Goal: Information Seeking & Learning: Learn about a topic

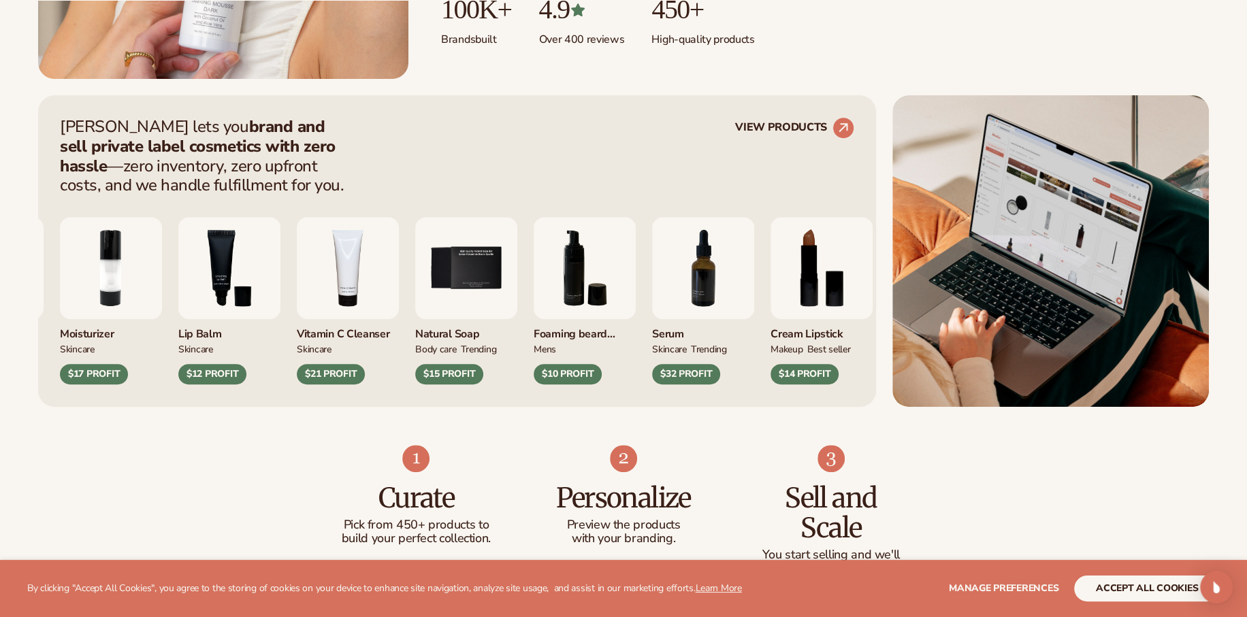
scroll to position [476, 0]
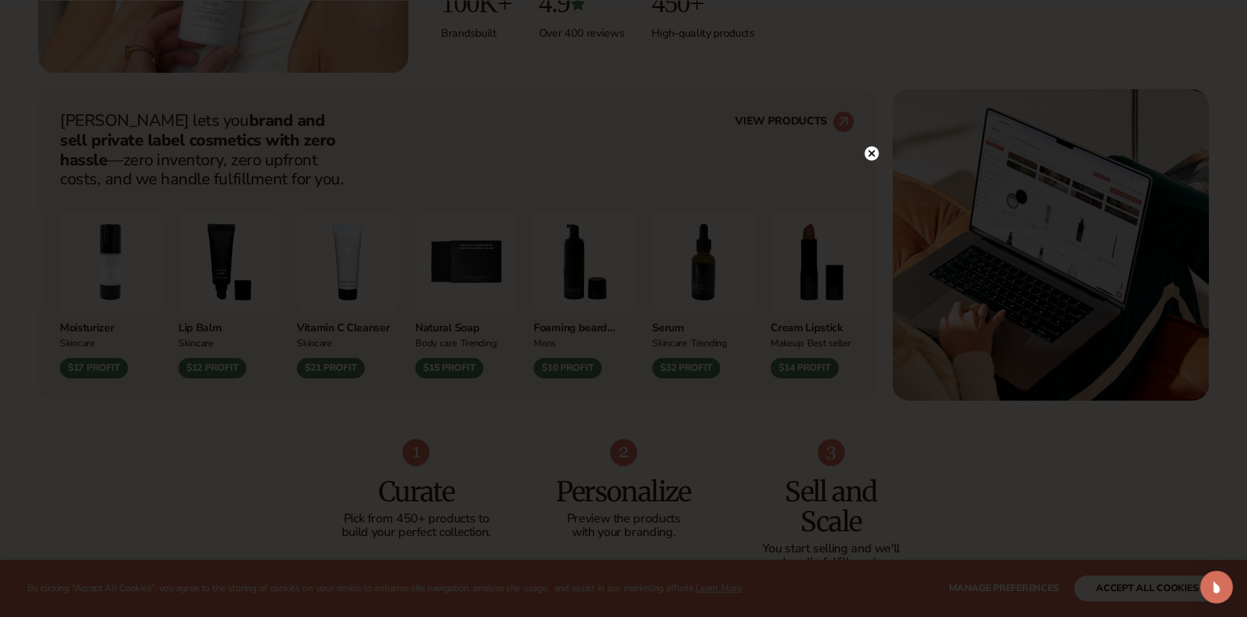
click at [867, 154] on circle at bounding box center [871, 153] width 14 height 14
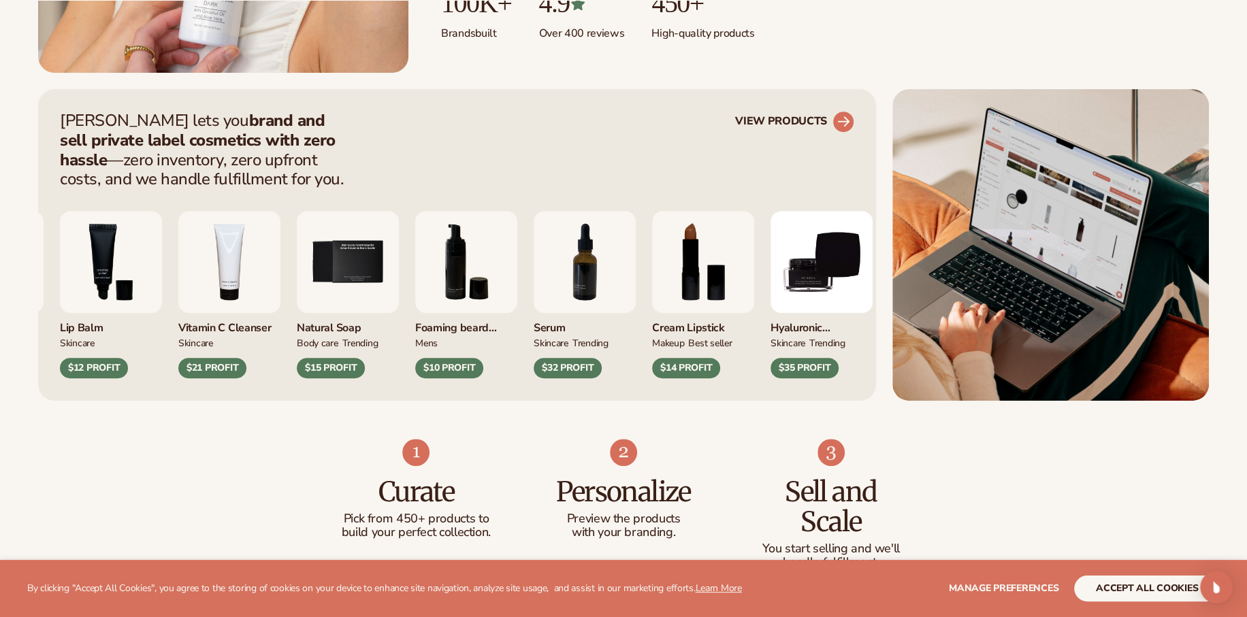
click at [847, 120] on icon at bounding box center [843, 121] width 12 height 12
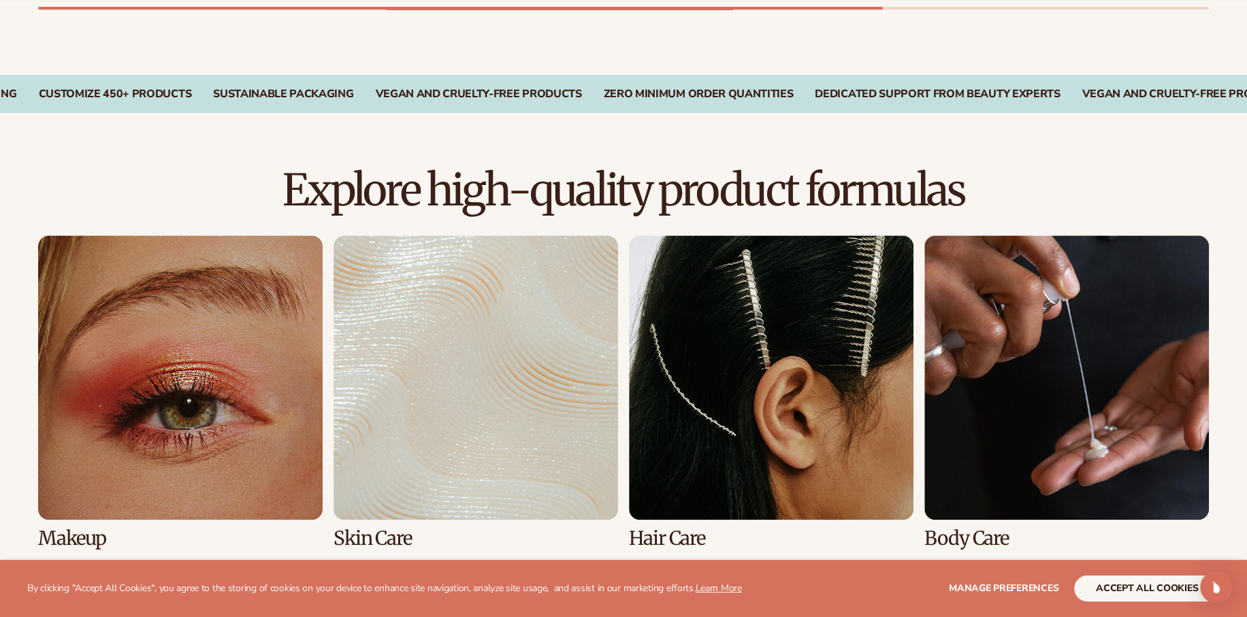
scroll to position [885, 0]
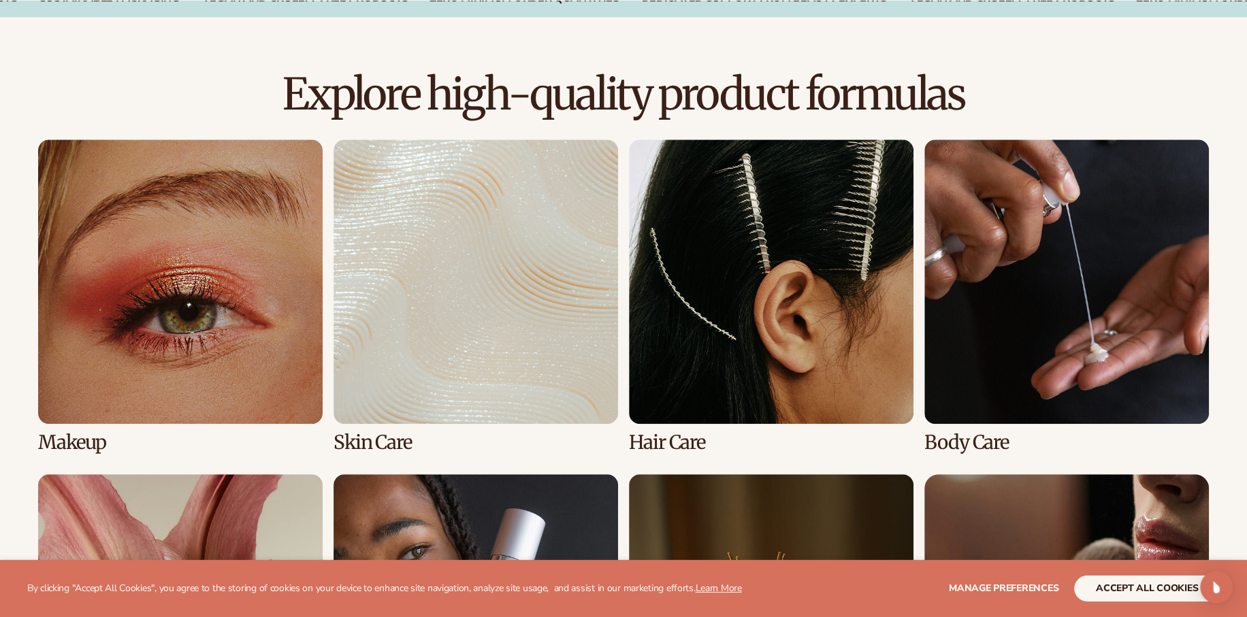
click at [102, 327] on link "1 / 8" at bounding box center [180, 297] width 284 height 314
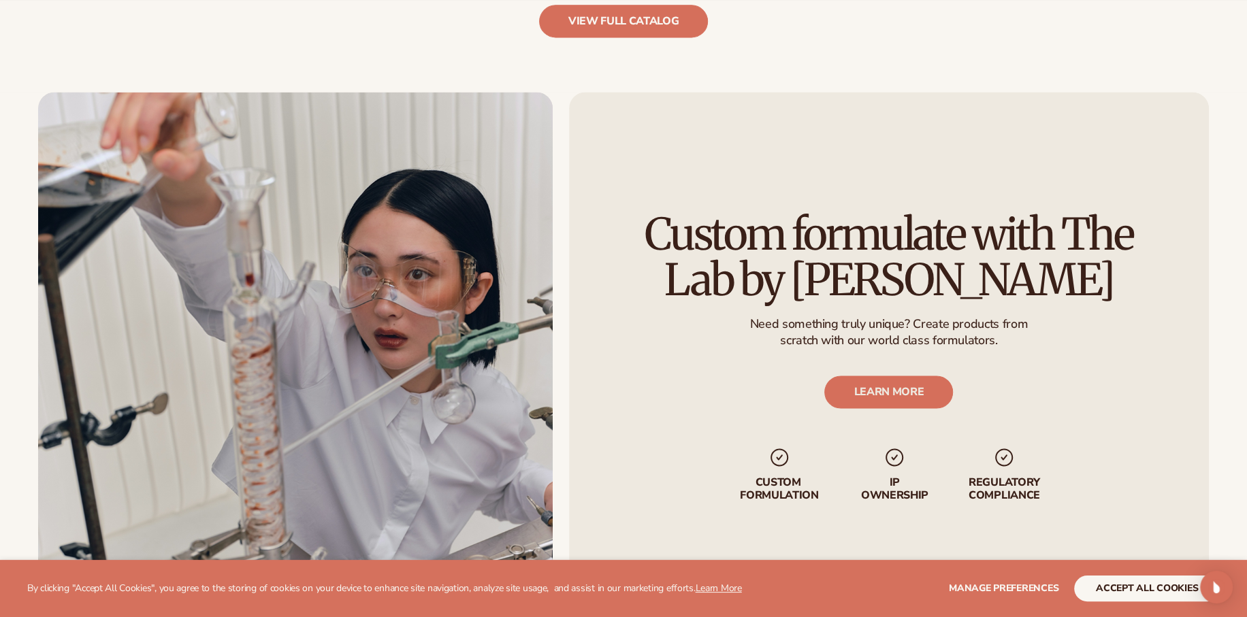
scroll to position [1906, 0]
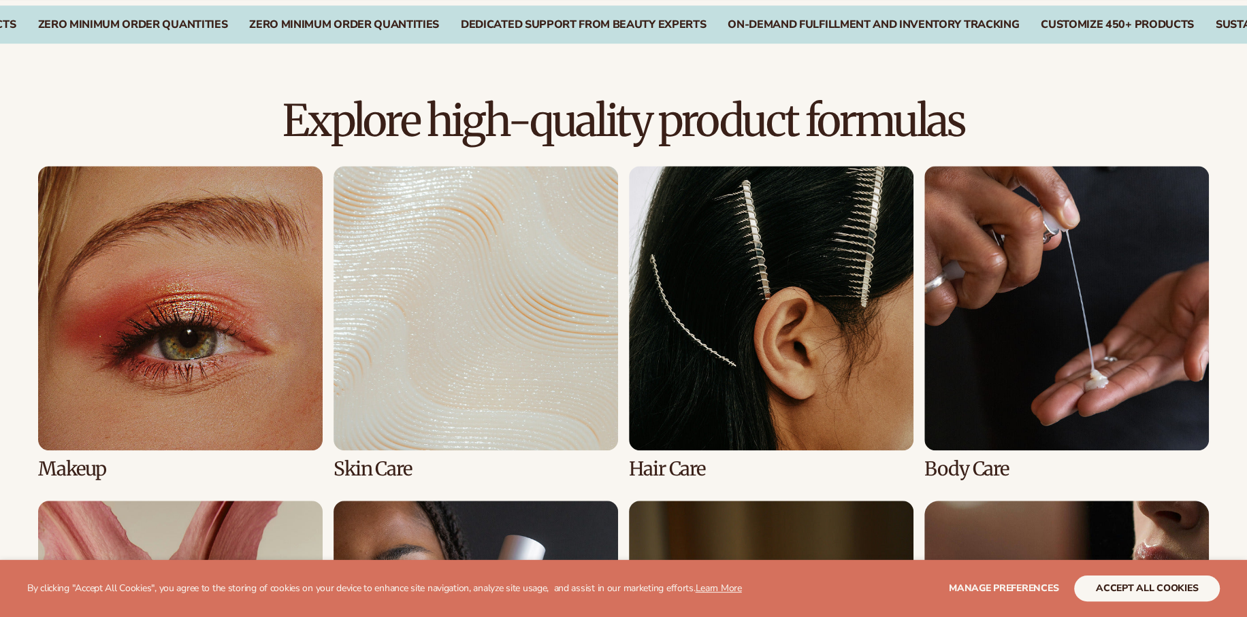
scroll to position [885, 0]
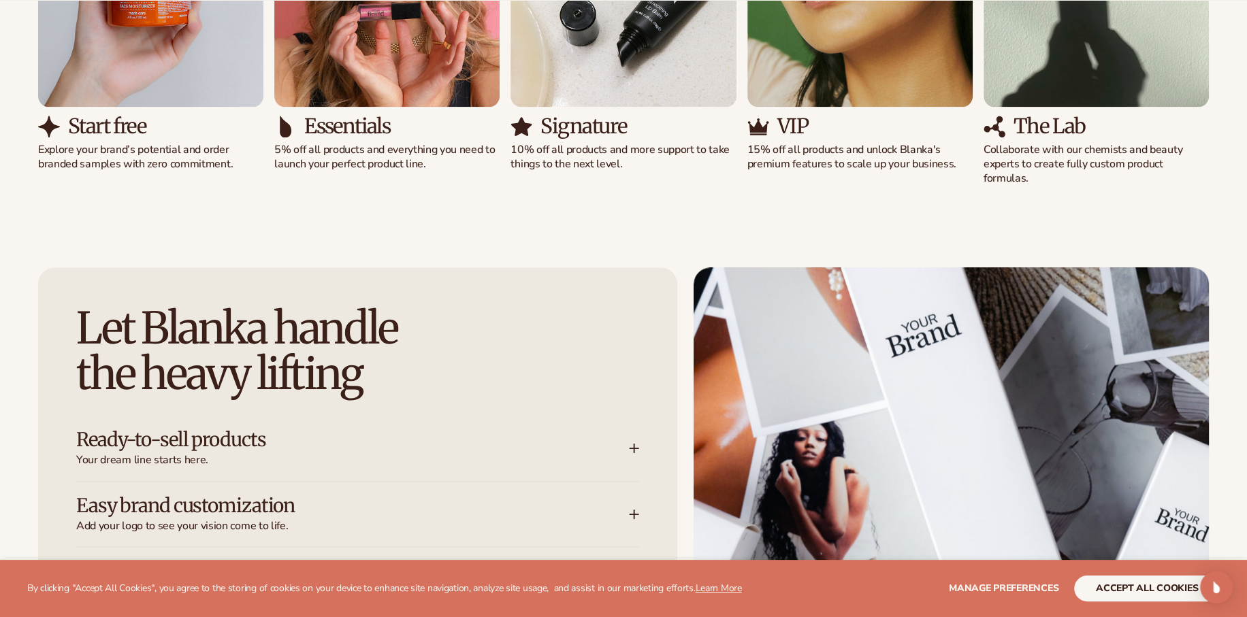
scroll to position [1770, 0]
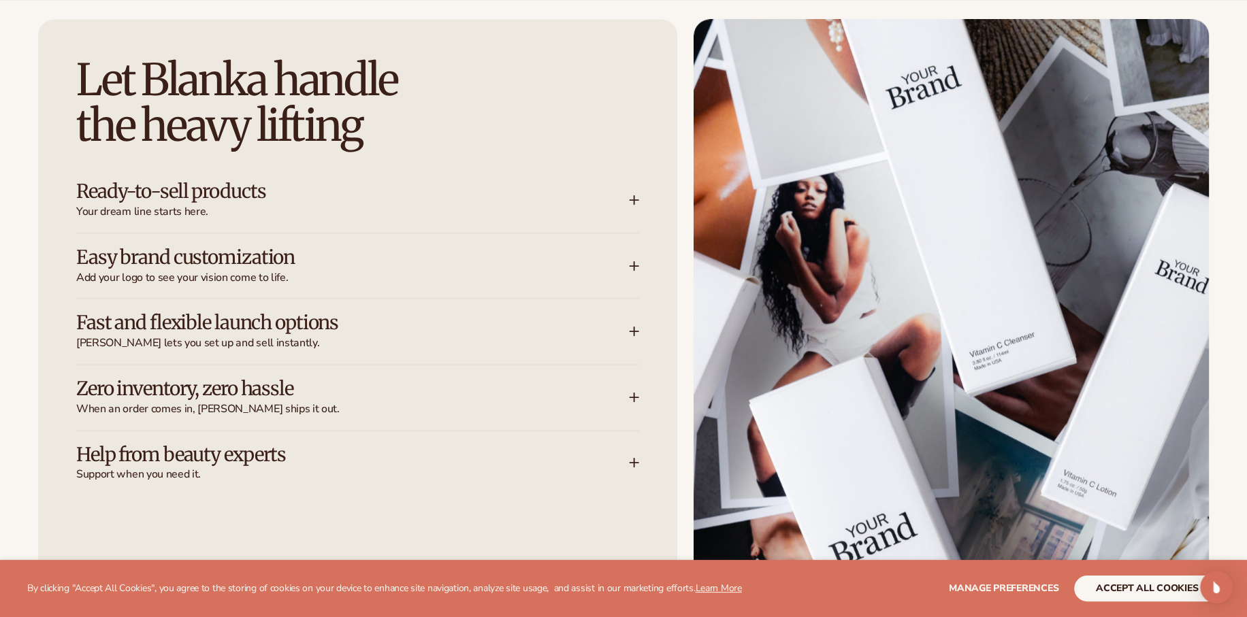
click at [634, 333] on icon at bounding box center [634, 331] width 11 height 11
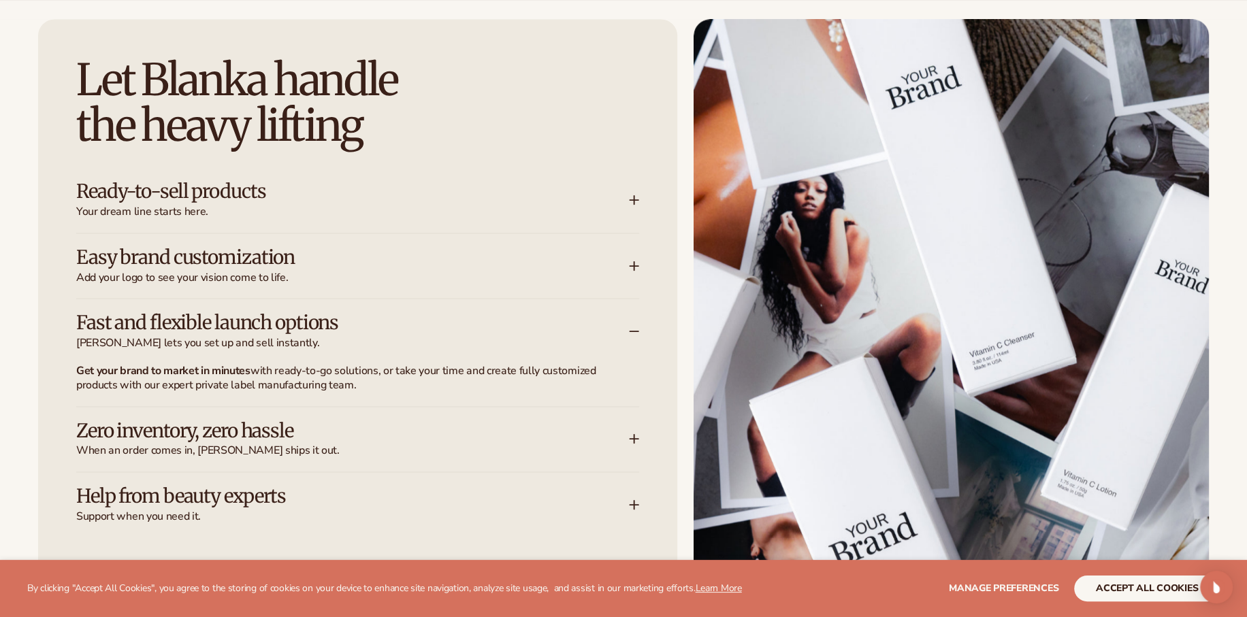
click at [634, 333] on icon at bounding box center [634, 331] width 11 height 11
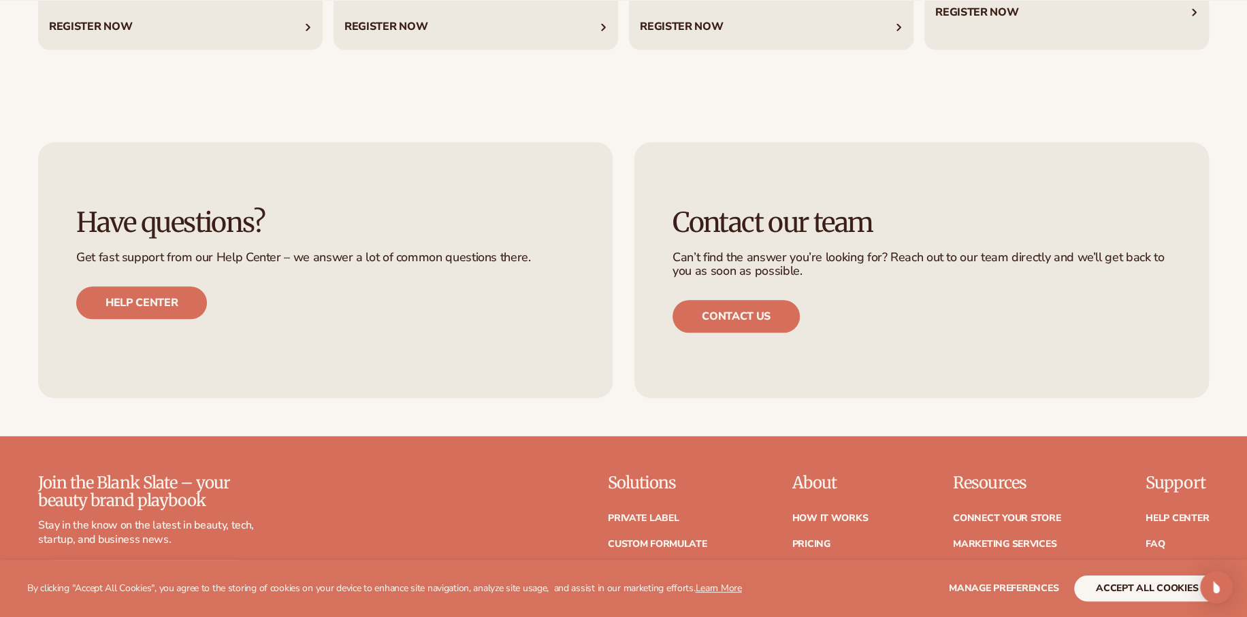
scroll to position [5921, 0]
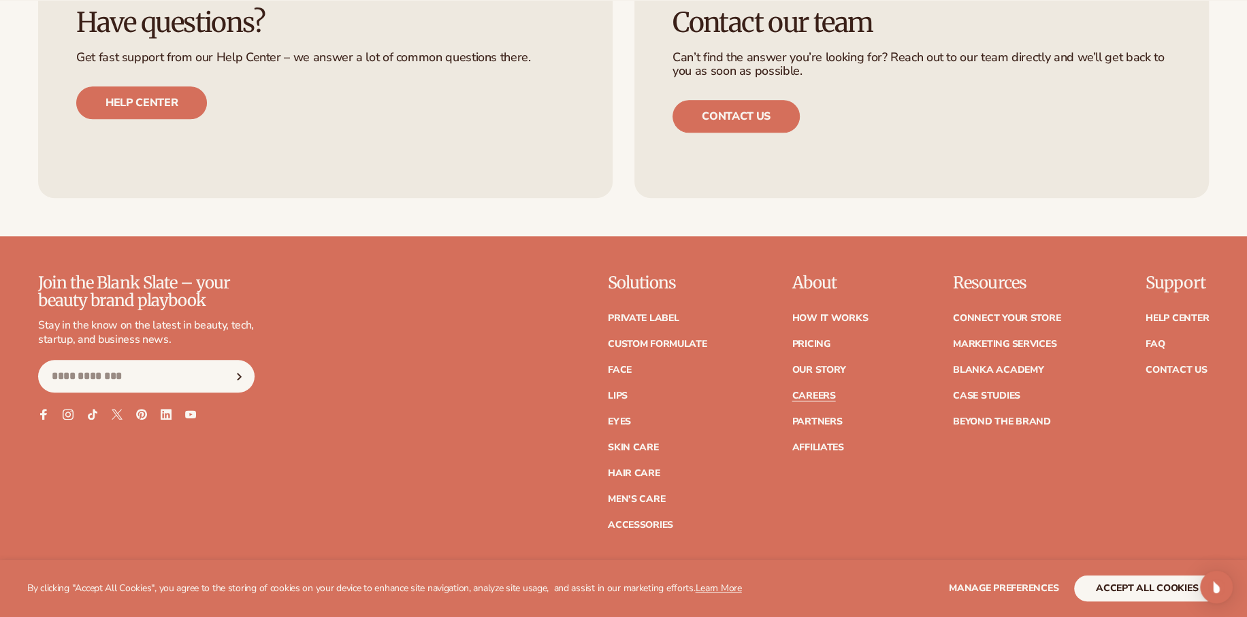
click at [809, 391] on link "Careers" at bounding box center [814, 396] width 44 height 10
